Goal: Communication & Community: Answer question/provide support

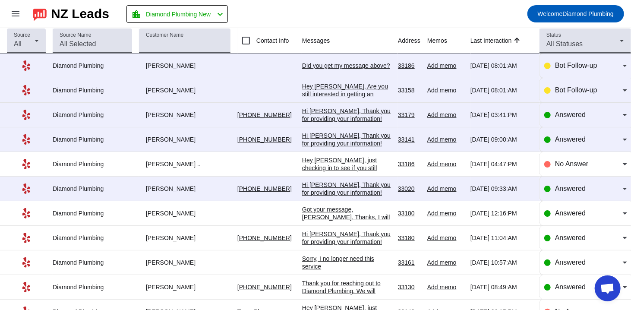
click at [342, 193] on div "Hi [PERSON_NAME], Thank you for providing your information! We'll get back to y…" at bounding box center [346, 196] width 89 height 31
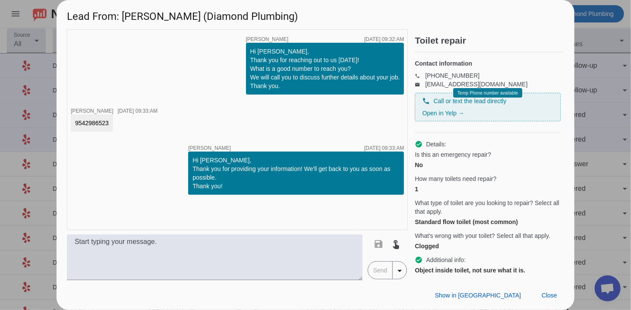
drag, startPoint x: 113, startPoint y: 125, endPoint x: 66, endPoint y: 121, distance: 47.2
click at [66, 121] on div "timer close [PERSON_NAME] [DATE] 09:32:AM Hi [PERSON_NAME], Thank you for reach…" at bounding box center [316, 154] width 518 height 251
copy div "9542986523"
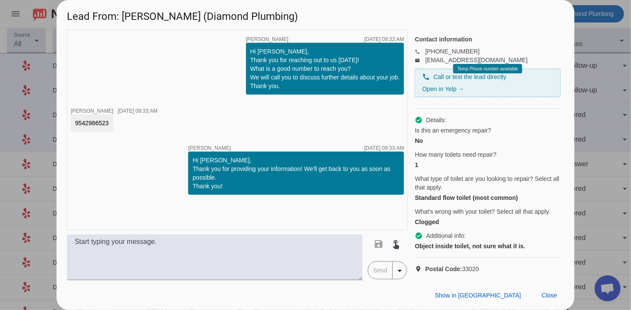
scroll to position [38, 0]
drag, startPoint x: 152, startPoint y: 15, endPoint x: 125, endPoint y: 10, distance: 27.6
click at [125, 10] on h1 "Lead From: [PERSON_NAME] (Diamond Plumbing)" at bounding box center [316, 14] width 518 height 29
copy h1 "[PERSON_NAME]"
click at [542, 289] on span at bounding box center [549, 296] width 29 height 16
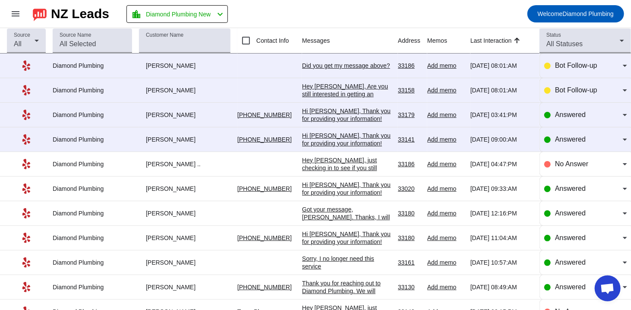
click at [340, 62] on div "Did you get my message above?​" at bounding box center [346, 66] width 89 height 8
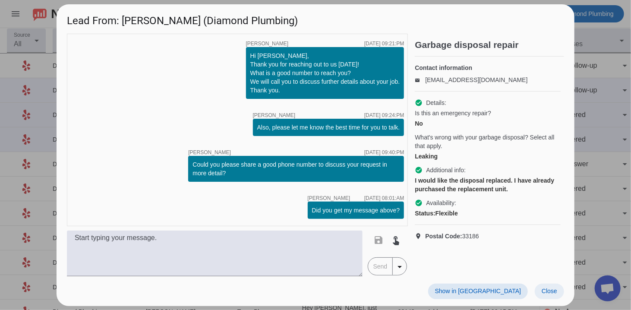
click at [550, 293] on span "Close" at bounding box center [550, 291] width 16 height 7
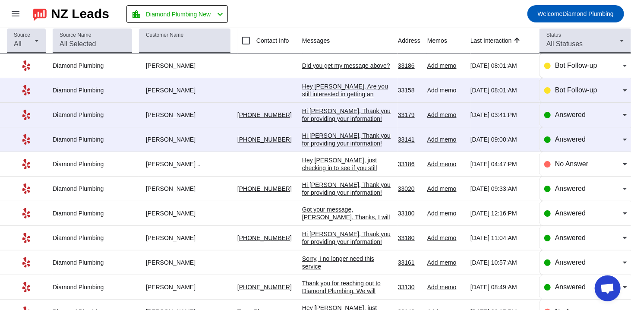
click at [343, 99] on td "Hey [PERSON_NAME], Are you still interested in getting an estimate? Is there a …" at bounding box center [350, 90] width 96 height 25
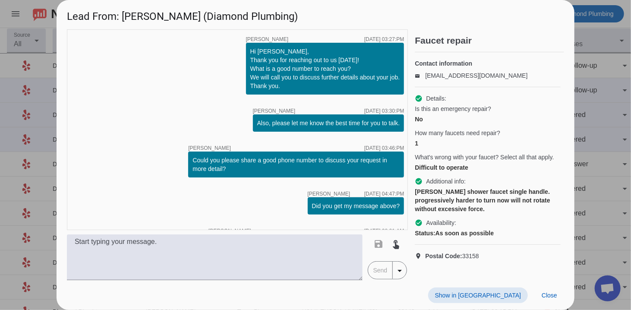
scroll to position [46, 0]
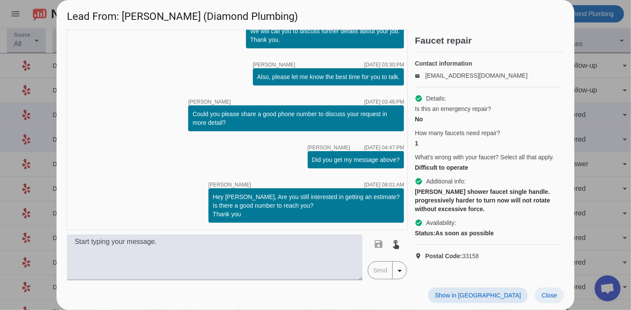
click at [538, 294] on span at bounding box center [549, 296] width 29 height 16
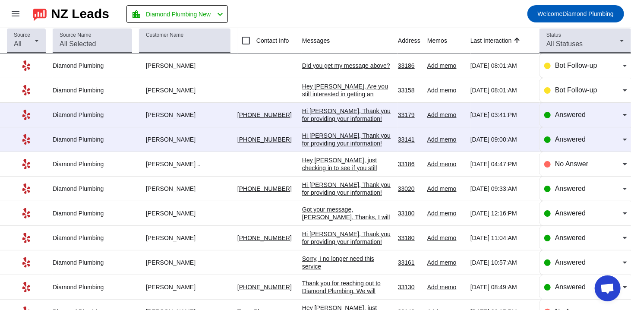
click at [350, 144] on div "Hi [PERSON_NAME], Thank you for providing your information! We'll get back to y…" at bounding box center [346, 147] width 89 height 31
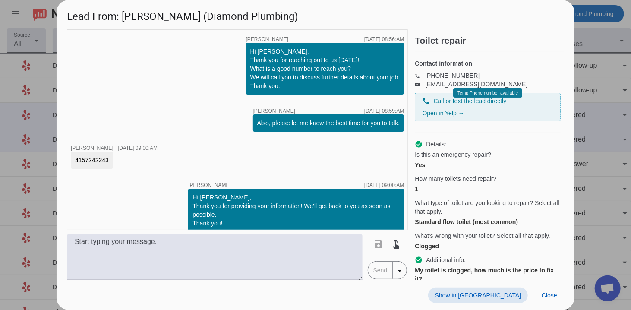
scroll to position [9, 0]
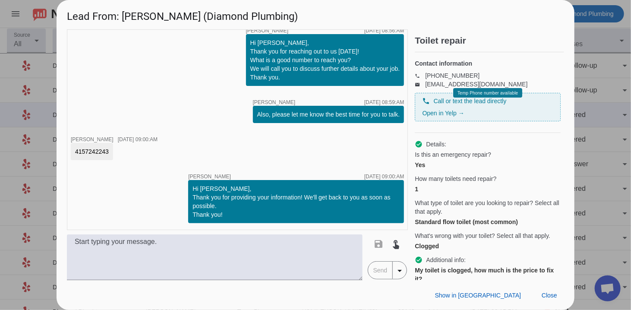
drag, startPoint x: 111, startPoint y: 152, endPoint x: 68, endPoint y: 152, distance: 42.7
click at [68, 152] on div "timer close [PERSON_NAME] [DATE] 08:56:AM Hi [PERSON_NAME], Thank you for reach…" at bounding box center [237, 129] width 341 height 201
copy div "4157242243"
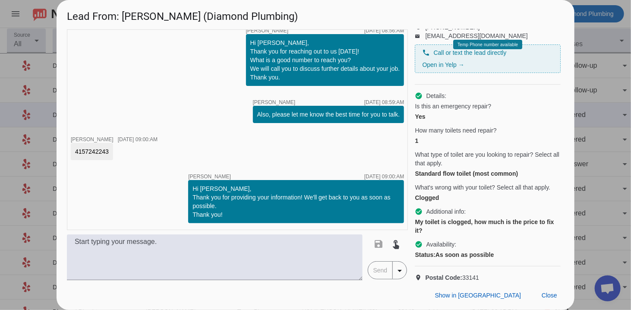
scroll to position [72, 0]
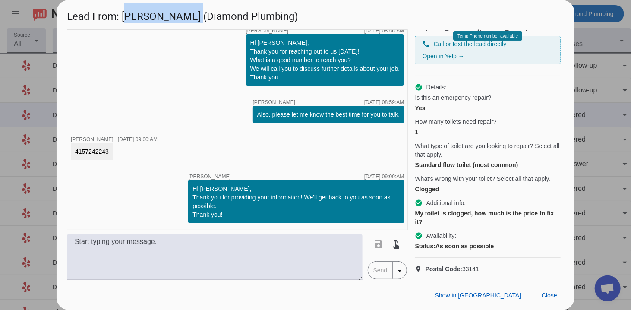
drag, startPoint x: 123, startPoint y: 17, endPoint x: 181, endPoint y: 19, distance: 57.9
click at [181, 19] on h1 "Lead From: [PERSON_NAME] (Diamond Plumbing)" at bounding box center [316, 14] width 518 height 29
copy h1 "[PERSON_NAME]"
click at [242, 259] on textarea at bounding box center [215, 257] width 296 height 46
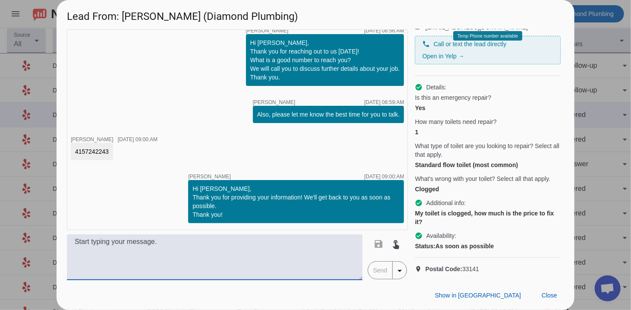
paste textarea "Hi, this is [PERSON_NAME] from Diamond Plumbing we’re following up on your rece…"
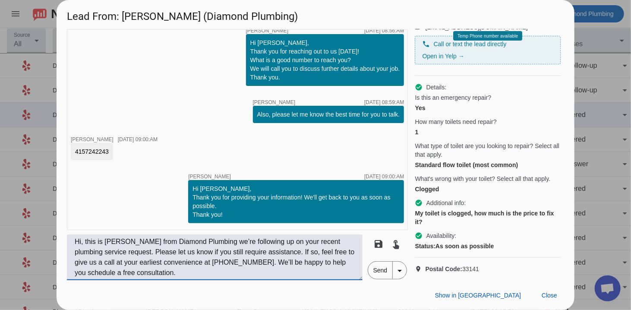
type textarea "Hi, this is [PERSON_NAME] from Diamond Plumbing we’re following up on your rece…"
drag, startPoint x: 379, startPoint y: 276, endPoint x: 391, endPoint y: 273, distance: 12.6
click at [379, 276] on span "Send" at bounding box center [380, 270] width 25 height 17
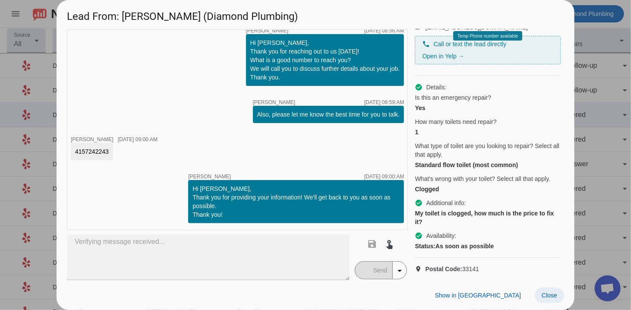
click at [551, 298] on span "Close" at bounding box center [550, 295] width 16 height 7
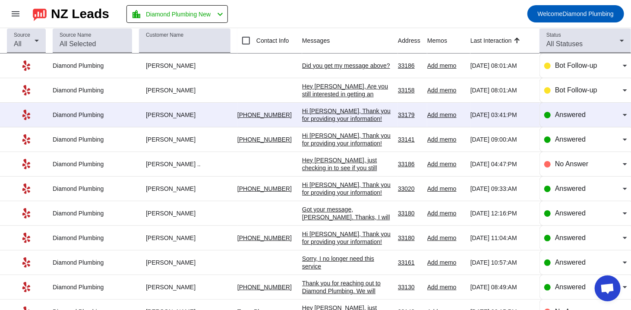
click at [340, 115] on div "Hi [PERSON_NAME], Thank you for providing your information! We'll get back to y…" at bounding box center [346, 122] width 89 height 31
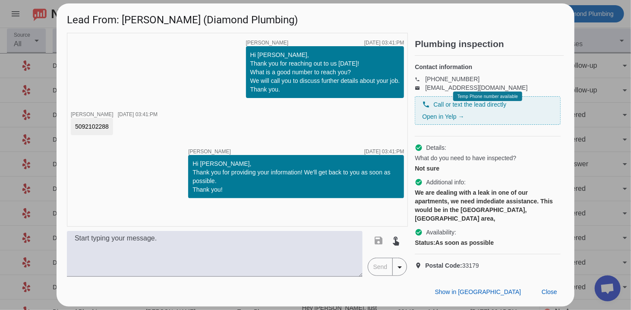
drag, startPoint x: 110, startPoint y: 124, endPoint x: 66, endPoint y: 123, distance: 44.1
click at [66, 123] on div "timer close [PERSON_NAME] [DATE] 03:41:PM Hi [PERSON_NAME], Thank you for reach…" at bounding box center [316, 155] width 518 height 244
copy div "5092102288"
click at [518, 162] on div "What do you need to have inspected?" at bounding box center [488, 158] width 146 height 9
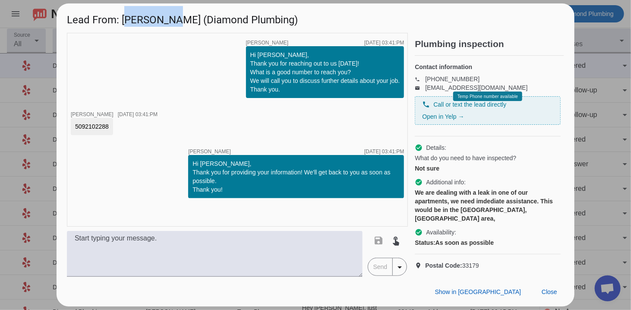
drag, startPoint x: 123, startPoint y: 17, endPoint x: 165, endPoint y: 16, distance: 41.9
click at [165, 16] on h1 "Lead From: [PERSON_NAME] (Diamond Plumbing)" at bounding box center [316, 17] width 518 height 29
copy h1 "[PERSON_NAME]"
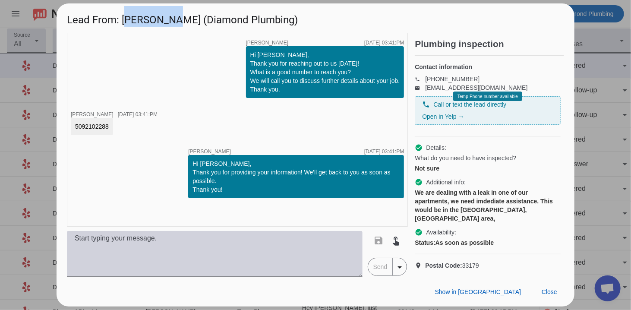
click at [256, 250] on textarea at bounding box center [215, 254] width 296 height 46
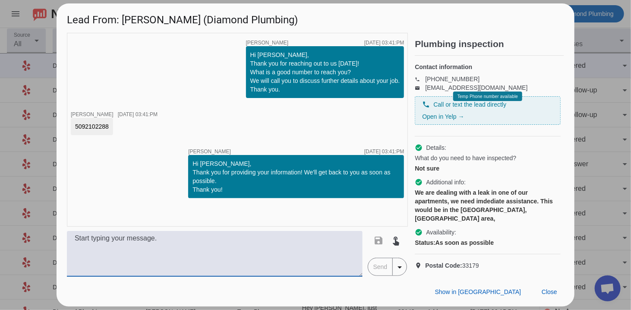
paste textarea "Hi, this is [PERSON_NAME] from Diamond Plumbing we’re following up on your rece…"
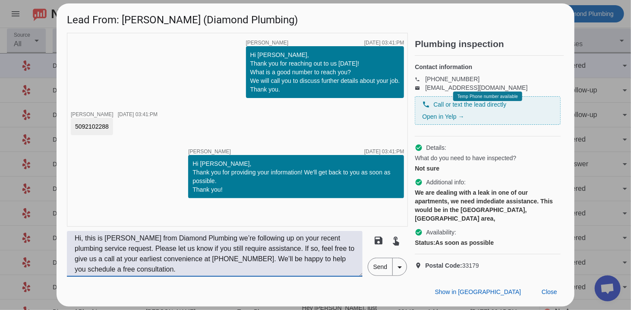
type textarea "Hi, this is [PERSON_NAME] from Diamond Plumbing we’re following up on your rece…"
click at [378, 274] on span "Send" at bounding box center [380, 266] width 25 height 17
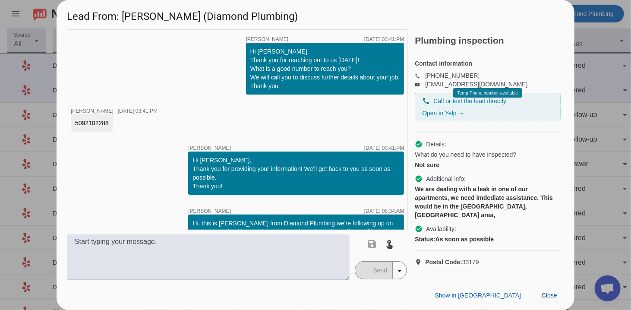
scroll to position [35, 0]
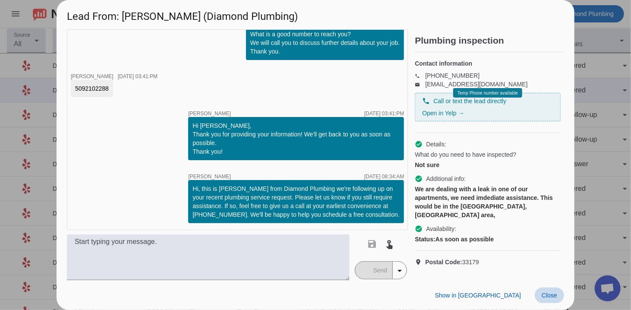
click at [547, 298] on span "Close" at bounding box center [550, 295] width 16 height 7
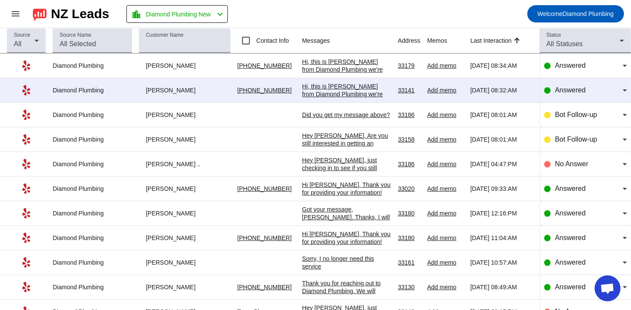
click at [322, 87] on div "Hi, this is [PERSON_NAME] from Diamond Plumbing we're following up on your rece…" at bounding box center [346, 124] width 89 height 85
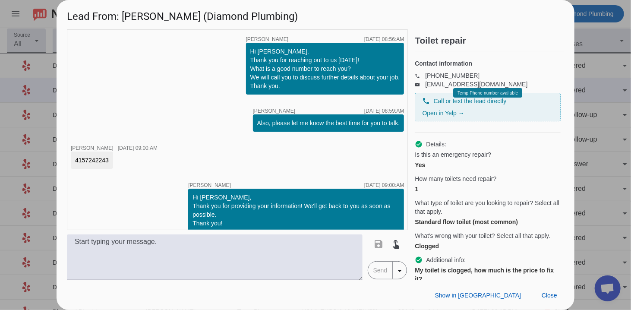
scroll to position [72, 0]
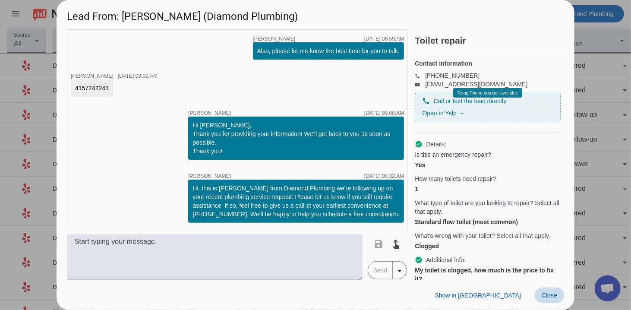
click at [553, 297] on span "Close" at bounding box center [550, 295] width 16 height 7
